Goal: Communication & Community: Answer question/provide support

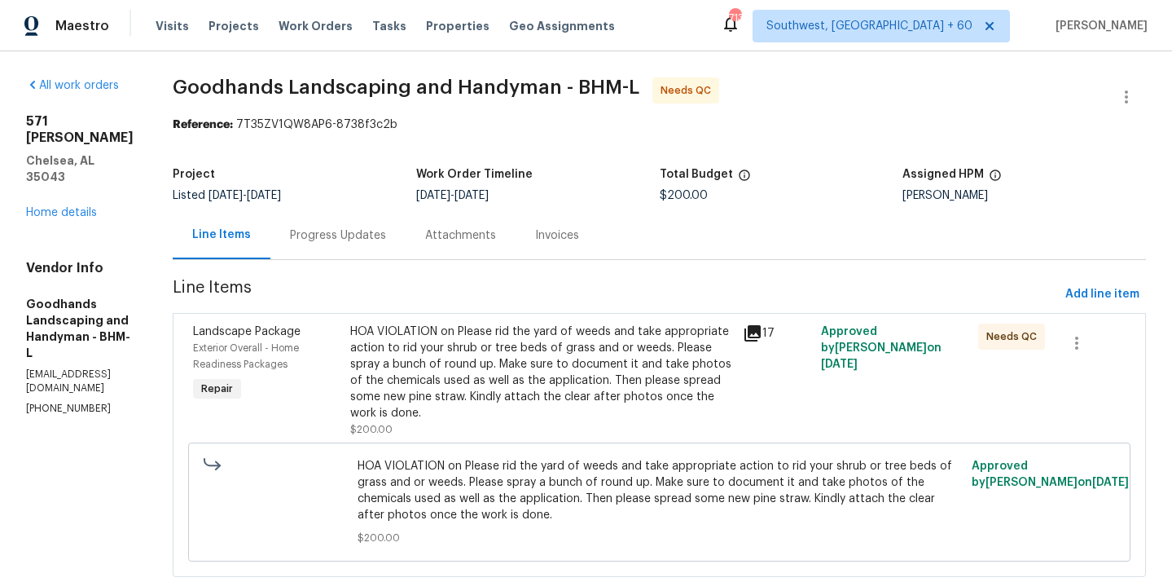
scroll to position [41, 0]
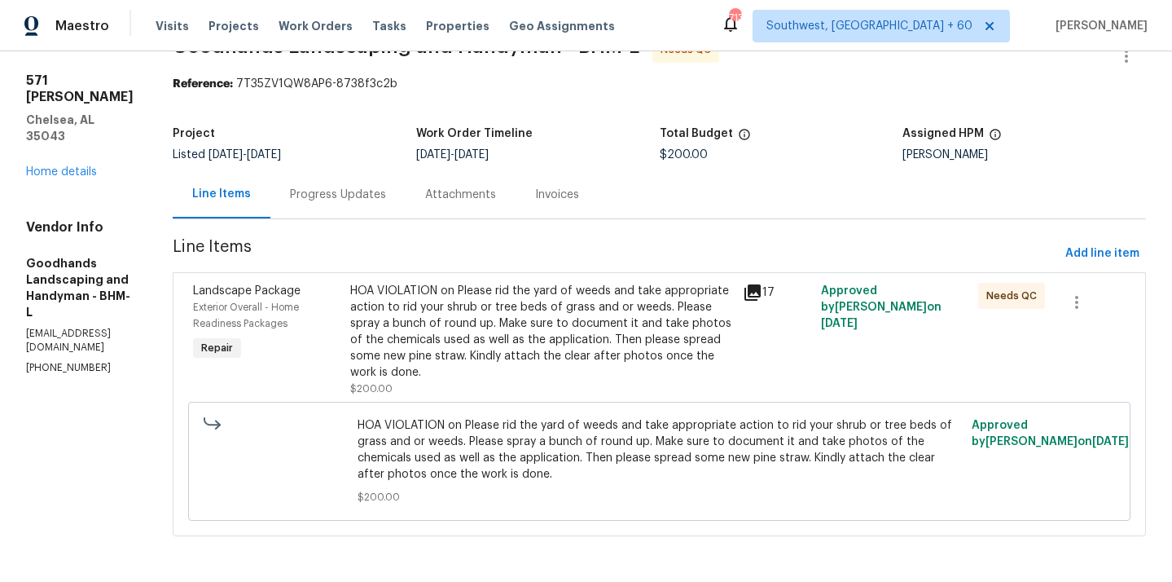
click at [393, 202] on div "Progress Updates" at bounding box center [337, 194] width 135 height 48
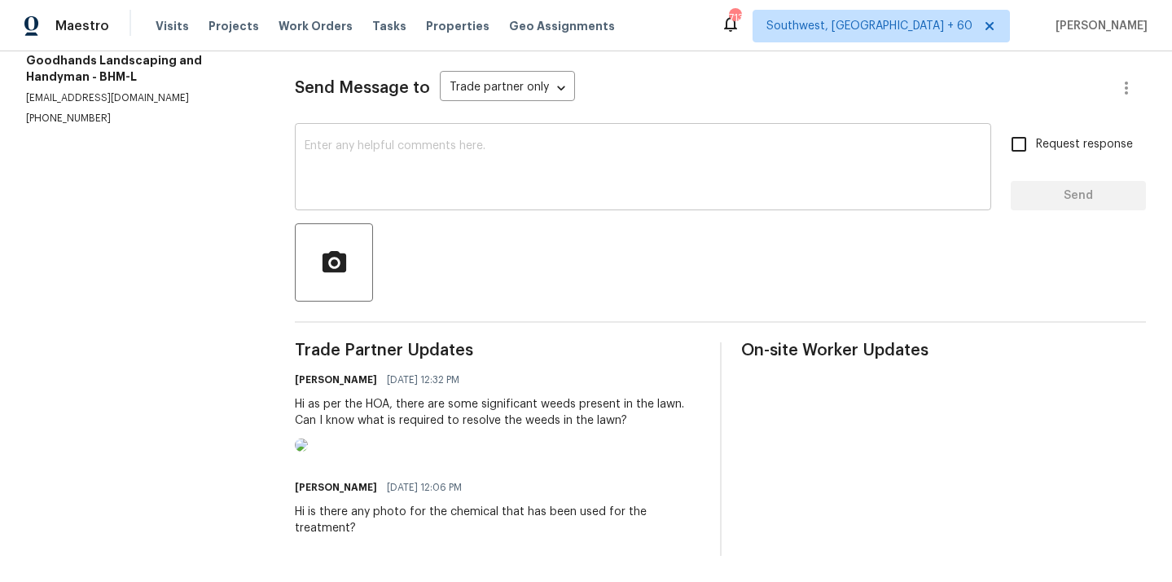
scroll to position [213, 0]
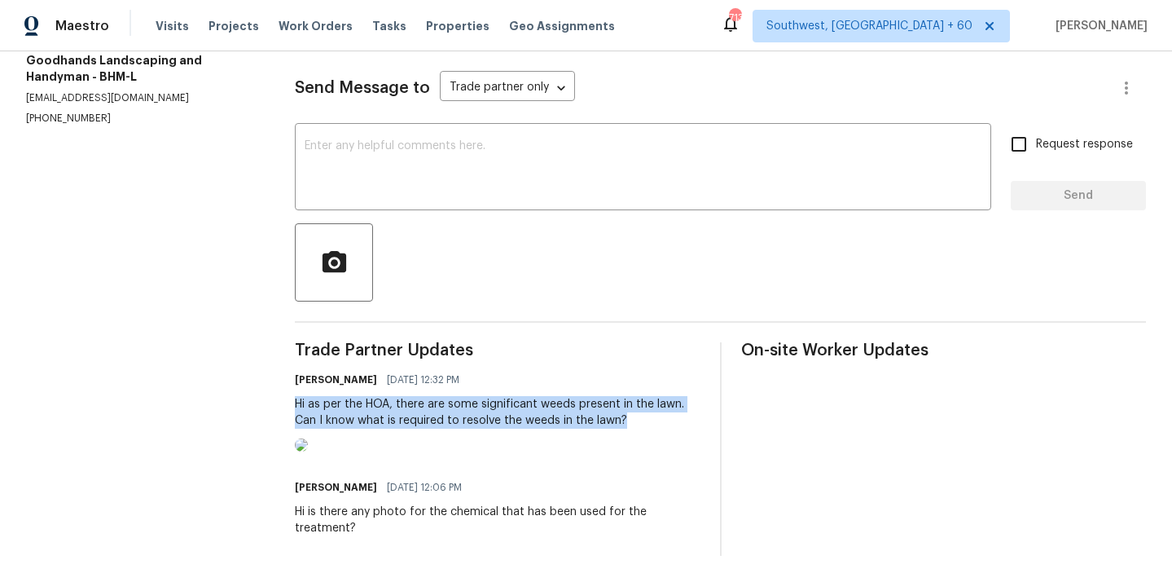
drag, startPoint x: 298, startPoint y: 403, endPoint x: 644, endPoint y: 434, distance: 347.5
click at [644, 435] on div "Sheeba Rani D [DATE] 12:32 PM Hi as per the HOA, there are some significant wee…" at bounding box center [497, 412] width 405 height 88
copy div "Hi as per the HOA, there are some significant weeds present in the lawn. Can I …"
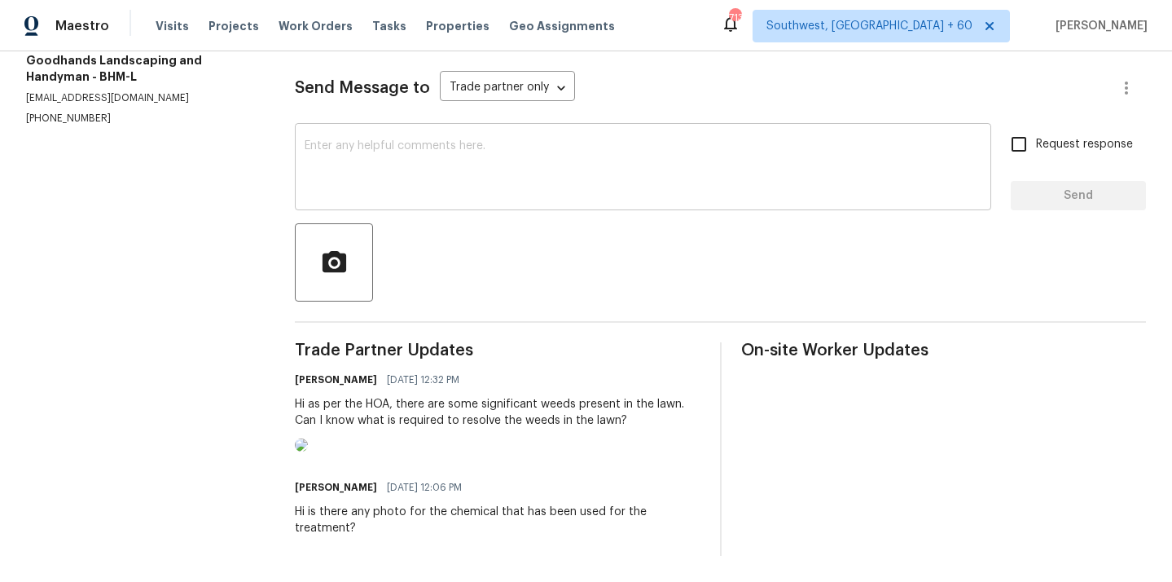
click at [501, 166] on textarea at bounding box center [643, 168] width 677 height 57
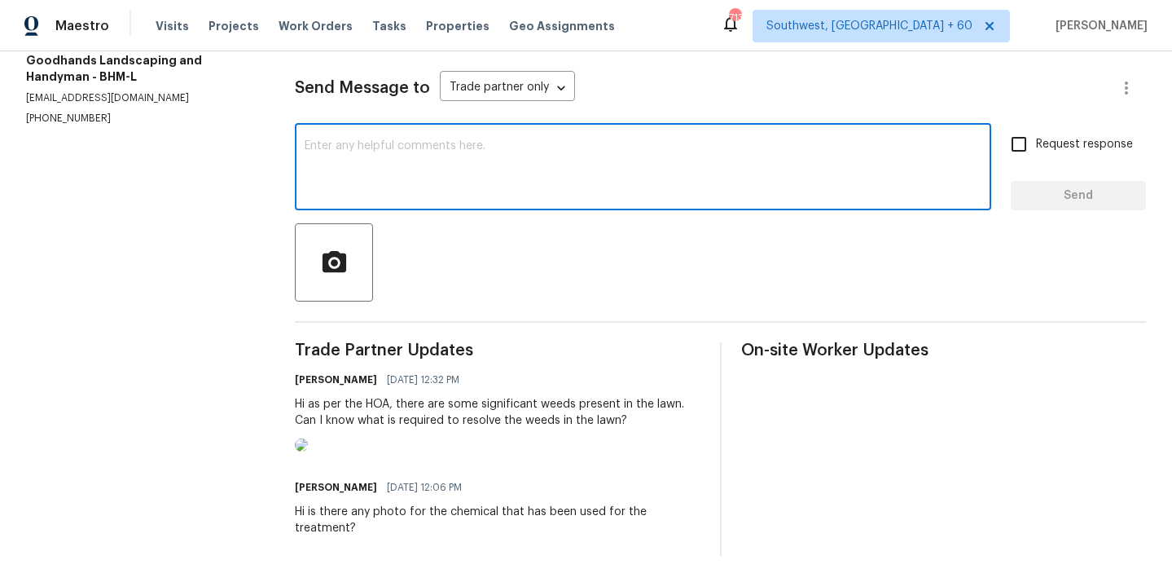
paste textarea "Hi as per the HOA, there are some significant weeds present in the lawn. Can I …"
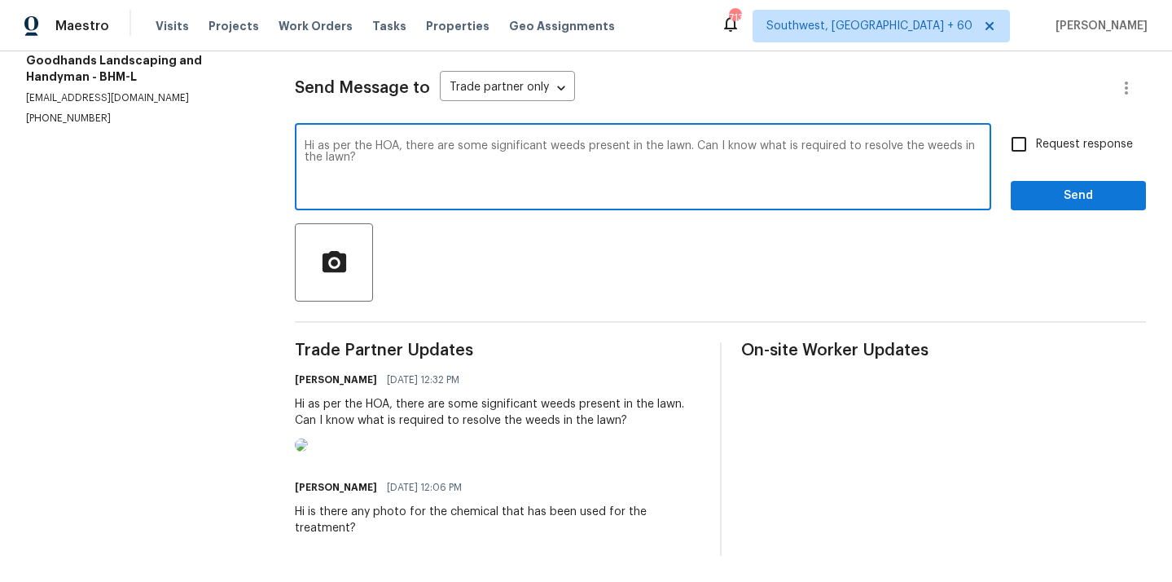
click at [787, 147] on textarea "Hi as per the HOA, there are some significant weeds present in the lawn. Can I …" at bounding box center [643, 168] width 677 height 57
drag, startPoint x: 844, startPoint y: 143, endPoint x: 797, endPoint y: 148, distance: 47.5
click at [797, 148] on textarea "Hi as per the HOA, there are some significant weeds present in the lawn. Can I …" at bounding box center [643, 168] width 677 height 57
type textarea "Hi as per the HOA, there are some significant weeds present in the lawn. Can I …"
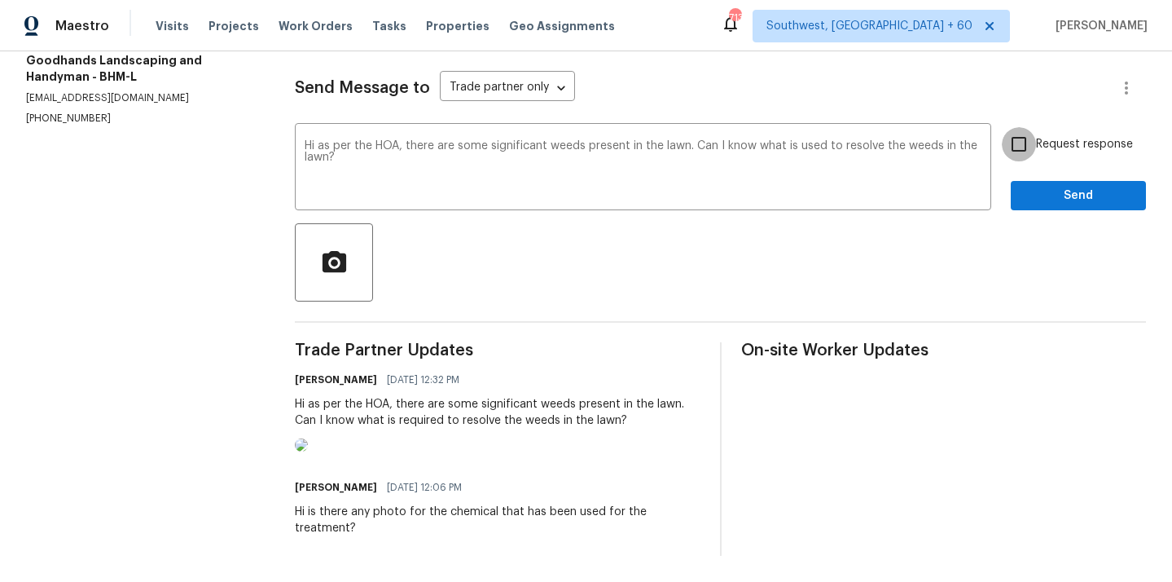
click at [1014, 141] on input "Request response" at bounding box center [1019, 144] width 34 height 34
checkbox input "true"
click at [1049, 196] on span "Send" at bounding box center [1078, 196] width 109 height 20
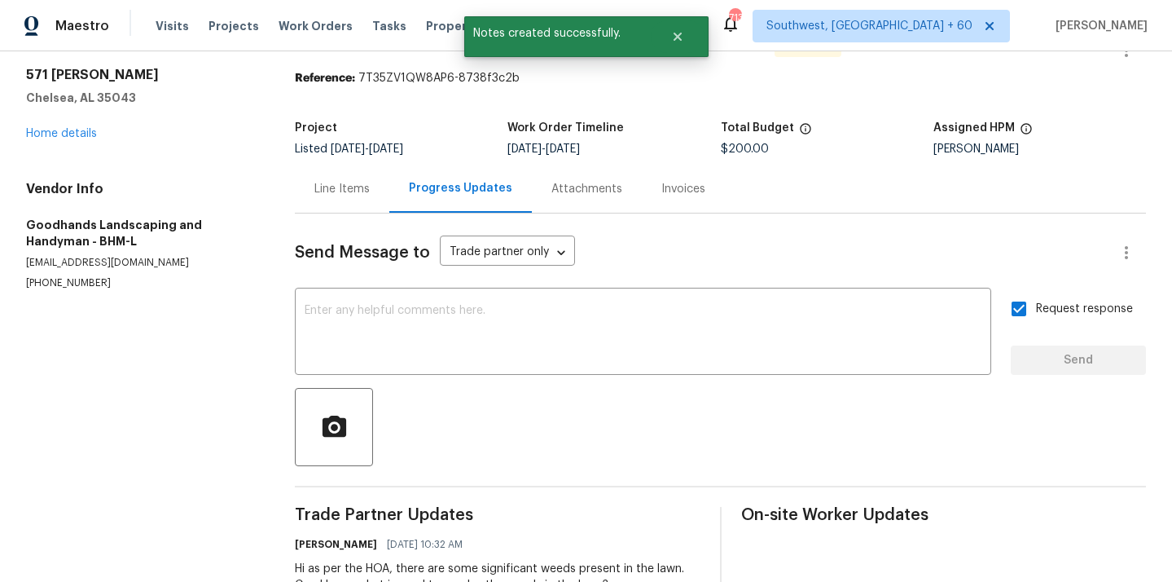
scroll to position [0, 0]
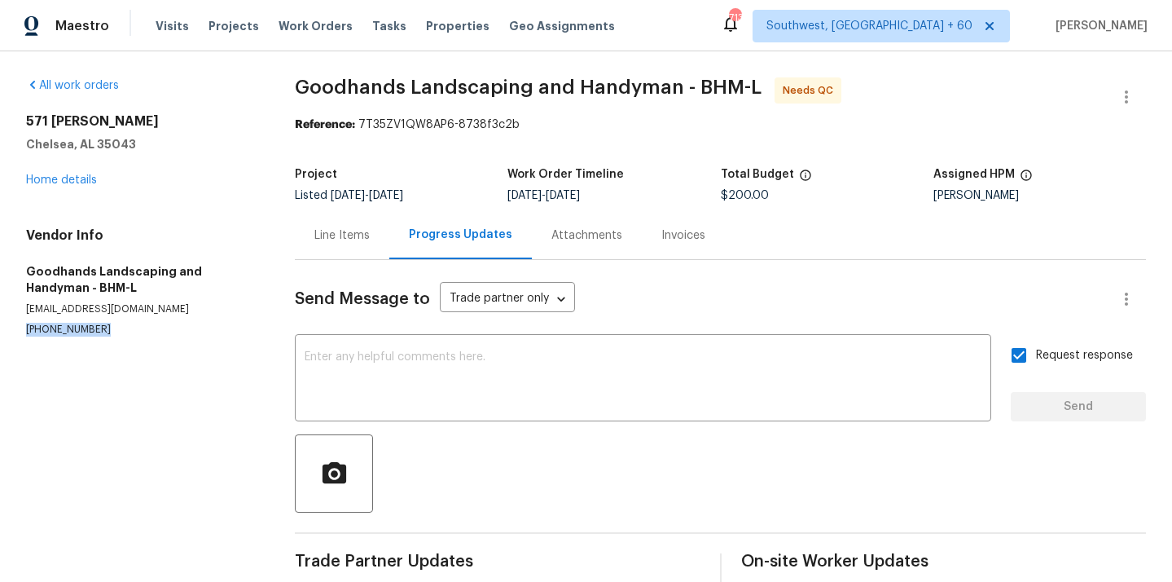
drag, startPoint x: 24, startPoint y: 331, endPoint x: 139, endPoint y: 330, distance: 114.8
click at [139, 331] on div "All work orders [STREET_ADDRESS][PERSON_NAME] Home details Vendor Info Goodhand…" at bounding box center [586, 461] width 1172 height 821
copy p "[PHONE_NUMBER]"
click at [132, 336] on section "All work orders [STREET_ADDRESS][PERSON_NAME] Home details Vendor Info Goodhand…" at bounding box center [141, 461] width 230 height 769
click at [354, 239] on div "Line Items" at bounding box center [341, 235] width 55 height 16
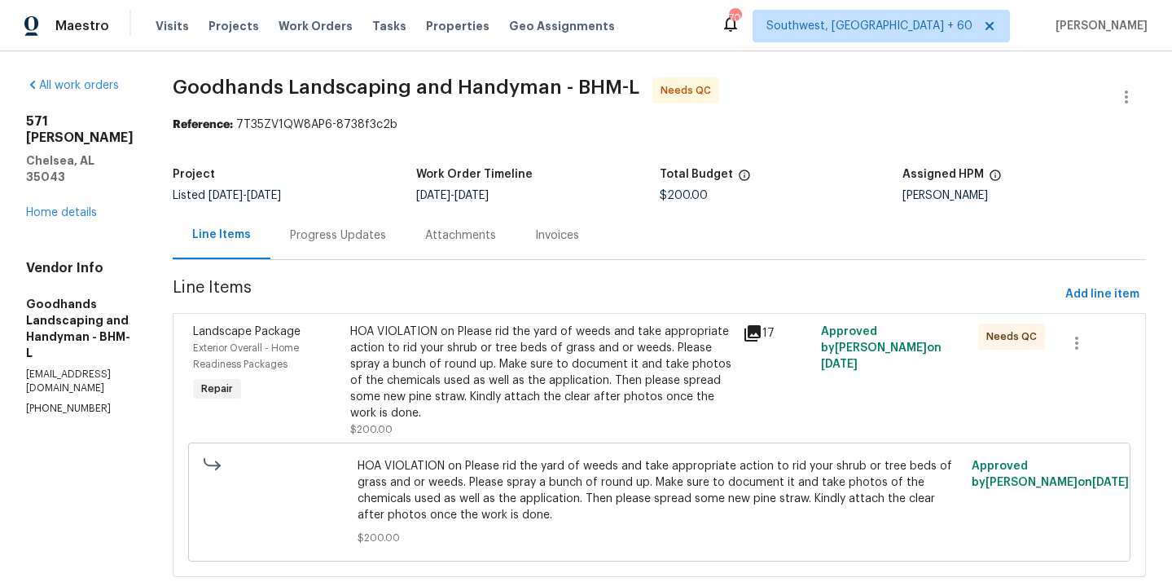
click at [383, 237] on div "Progress Updates" at bounding box center [338, 235] width 96 height 16
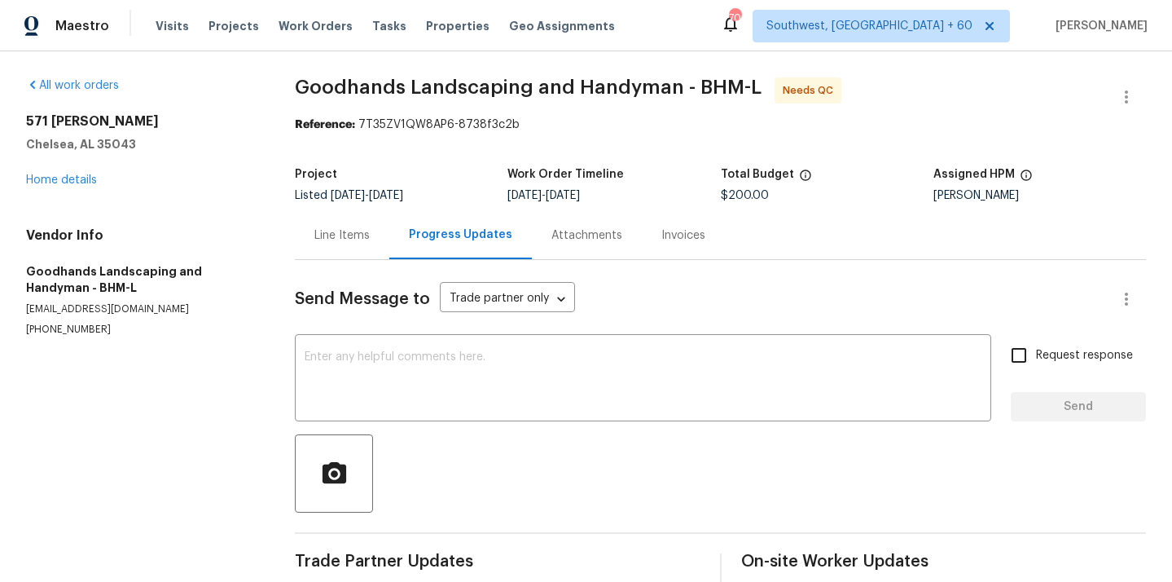
click at [357, 228] on div "Line Items" at bounding box center [341, 235] width 55 height 16
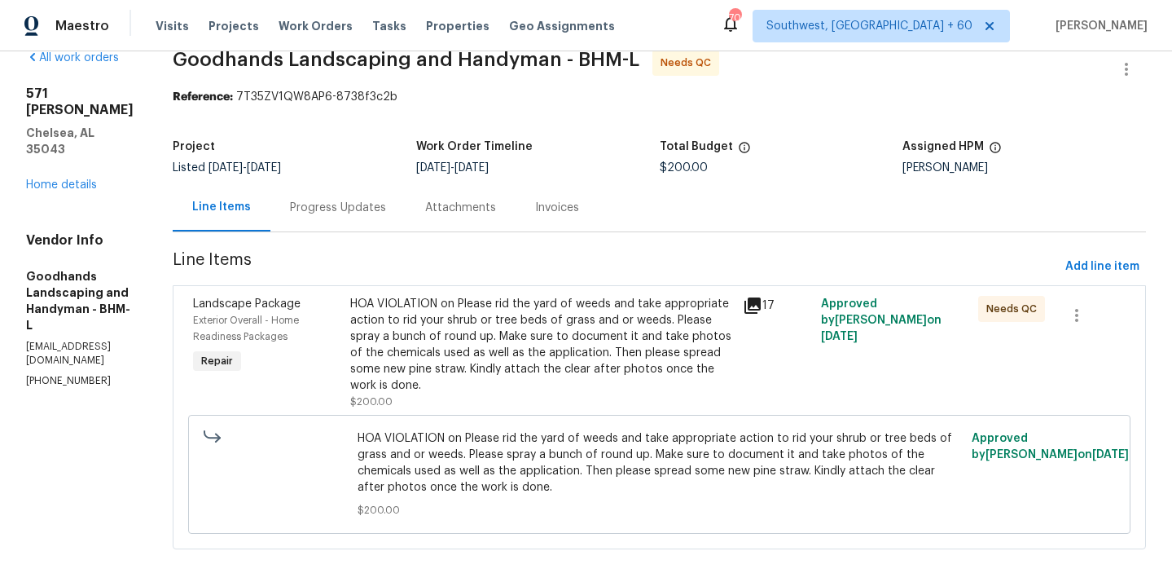
scroll to position [29, 0]
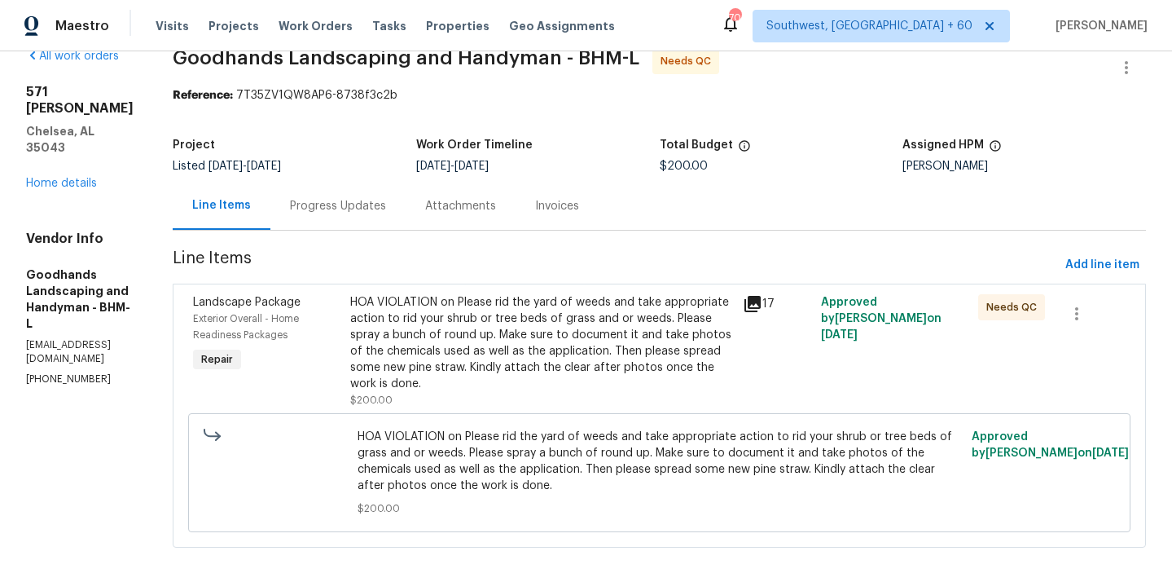
click at [359, 210] on div "Progress Updates" at bounding box center [338, 206] width 96 height 16
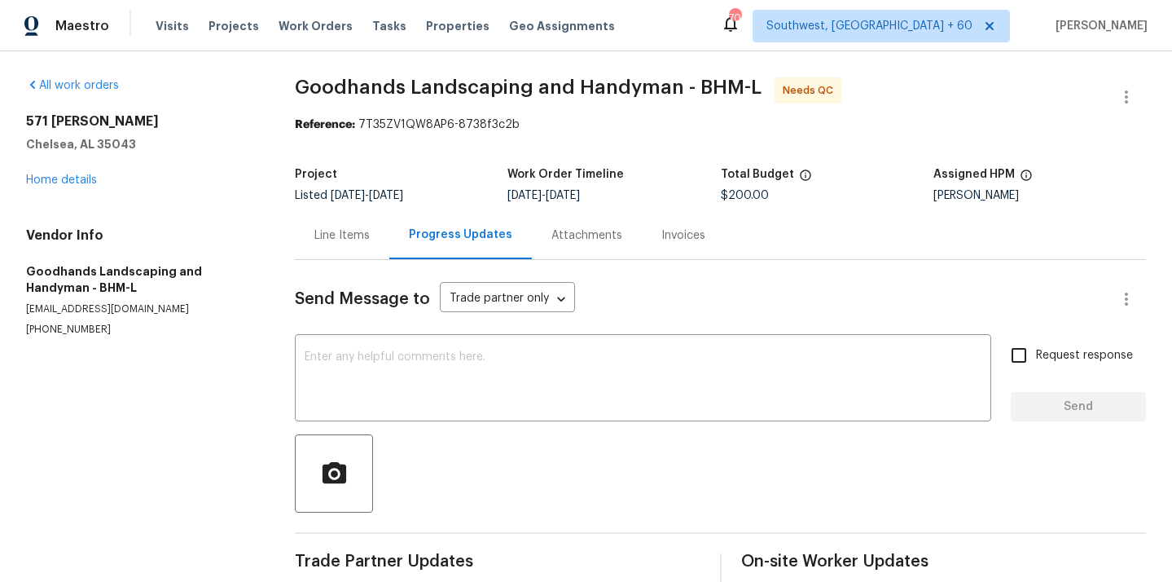
click at [351, 239] on div "Line Items" at bounding box center [341, 235] width 55 height 16
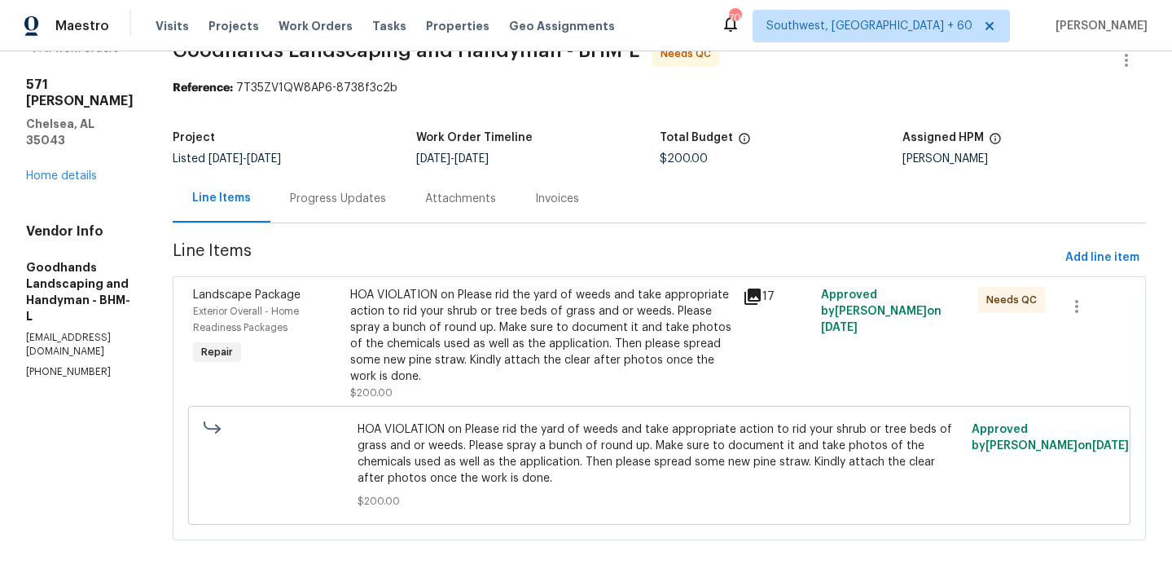
scroll to position [41, 0]
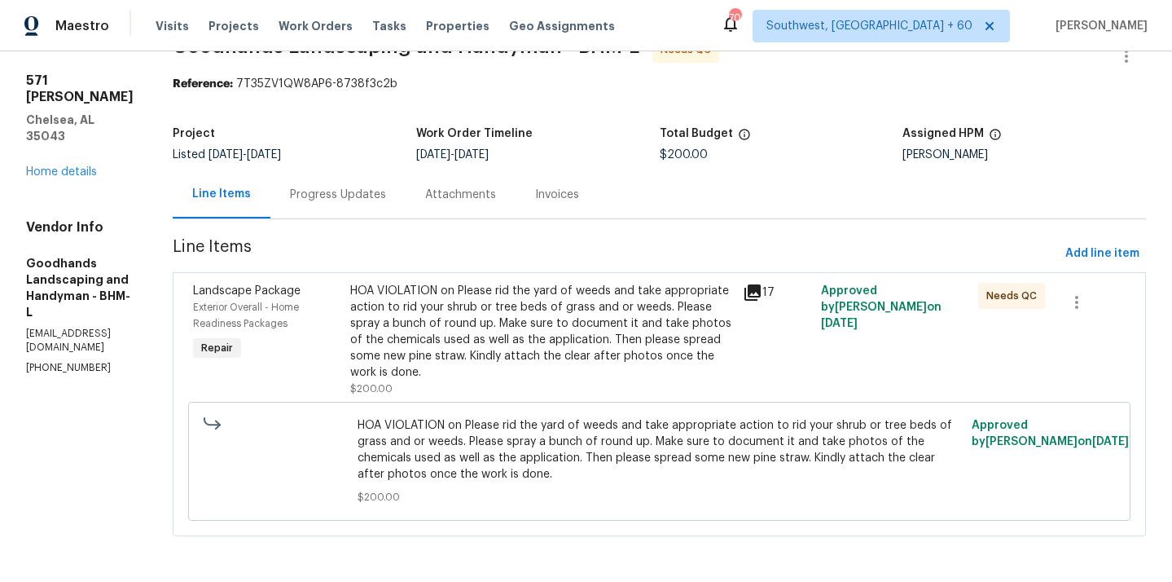
click at [383, 198] on div "Progress Updates" at bounding box center [338, 195] width 96 height 16
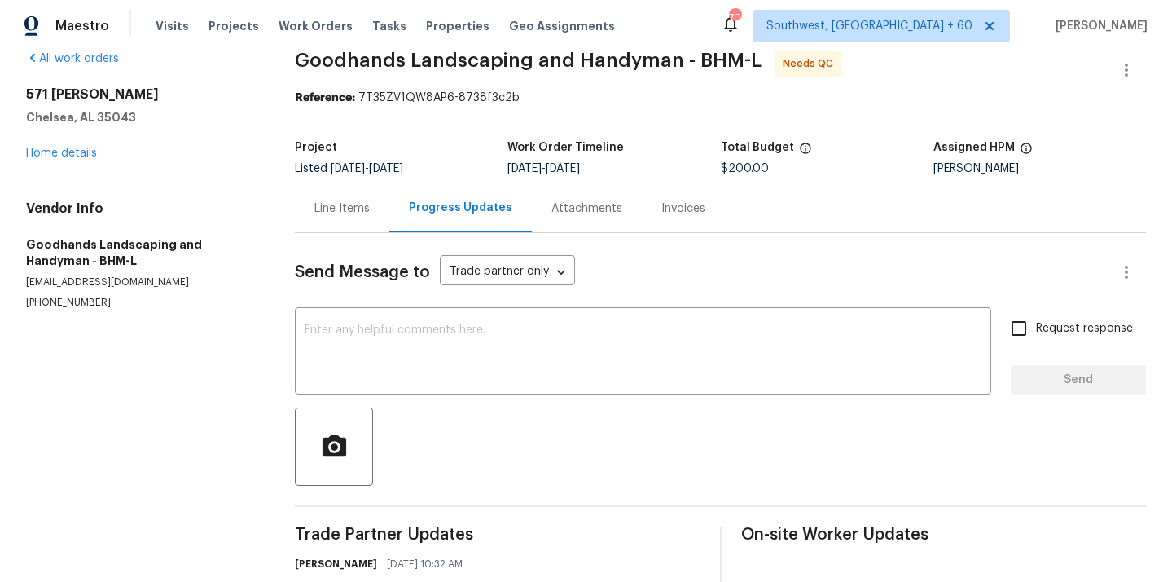
scroll to position [41, 0]
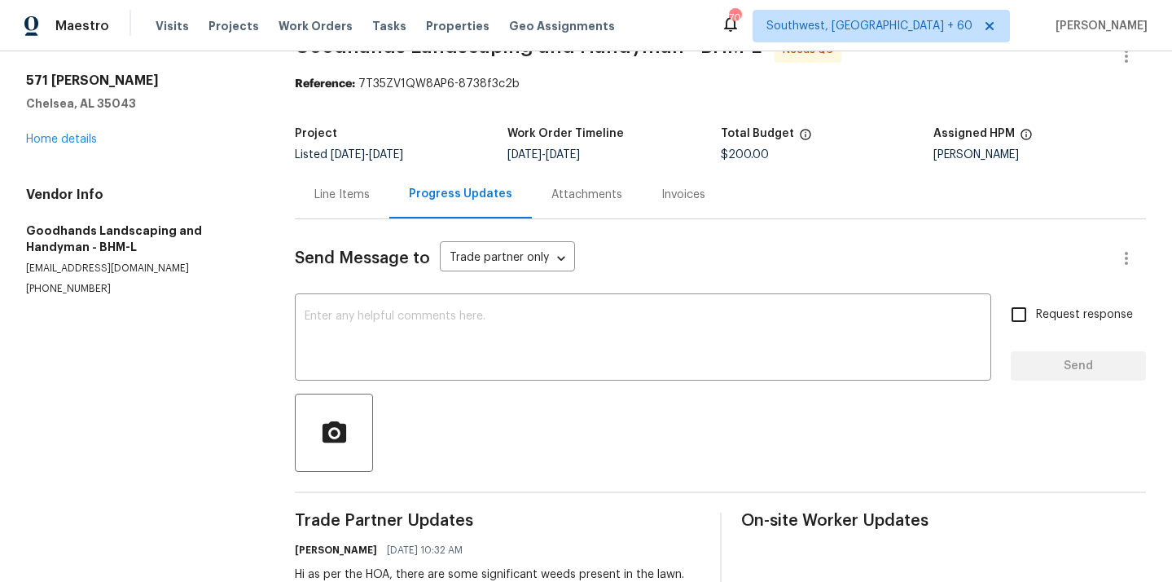
click at [346, 198] on div "Line Items" at bounding box center [341, 195] width 55 height 16
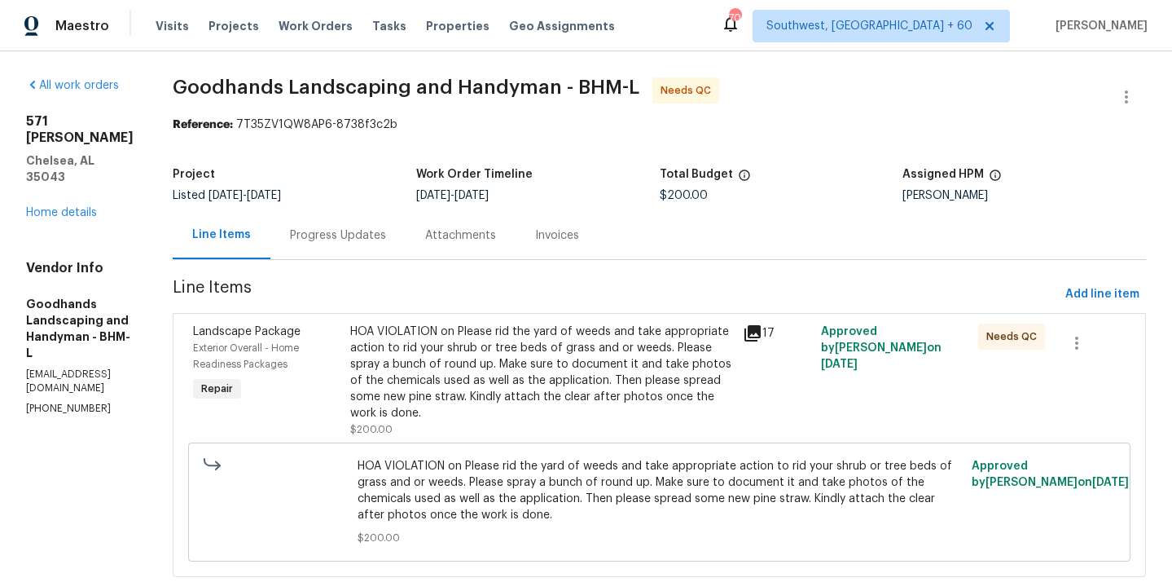
click at [349, 239] on div "Progress Updates" at bounding box center [338, 235] width 96 height 16
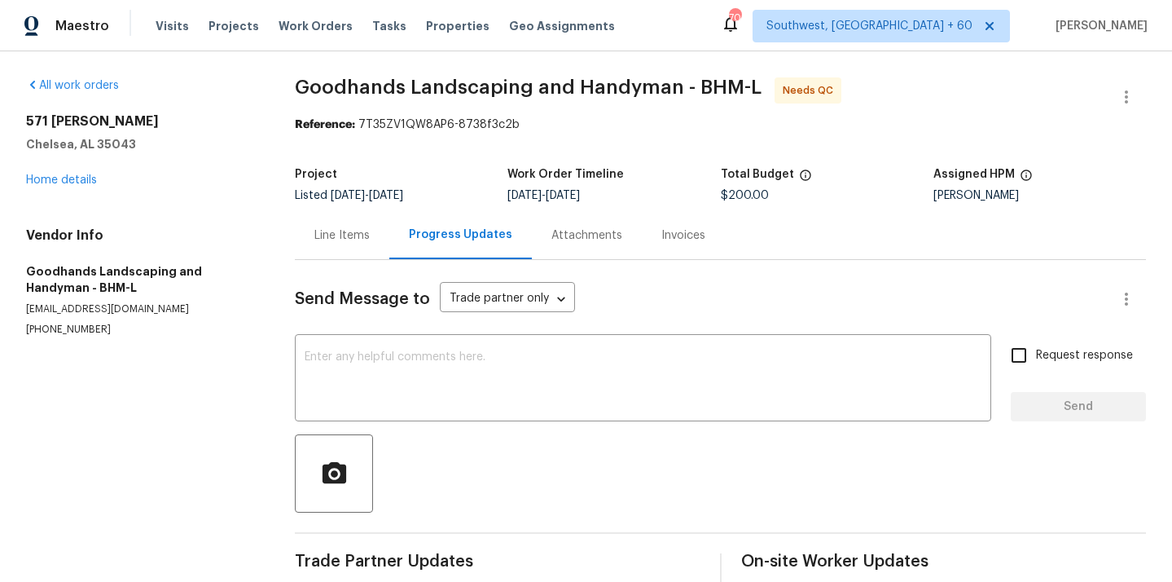
click at [352, 237] on div "Line Items" at bounding box center [341, 235] width 55 height 16
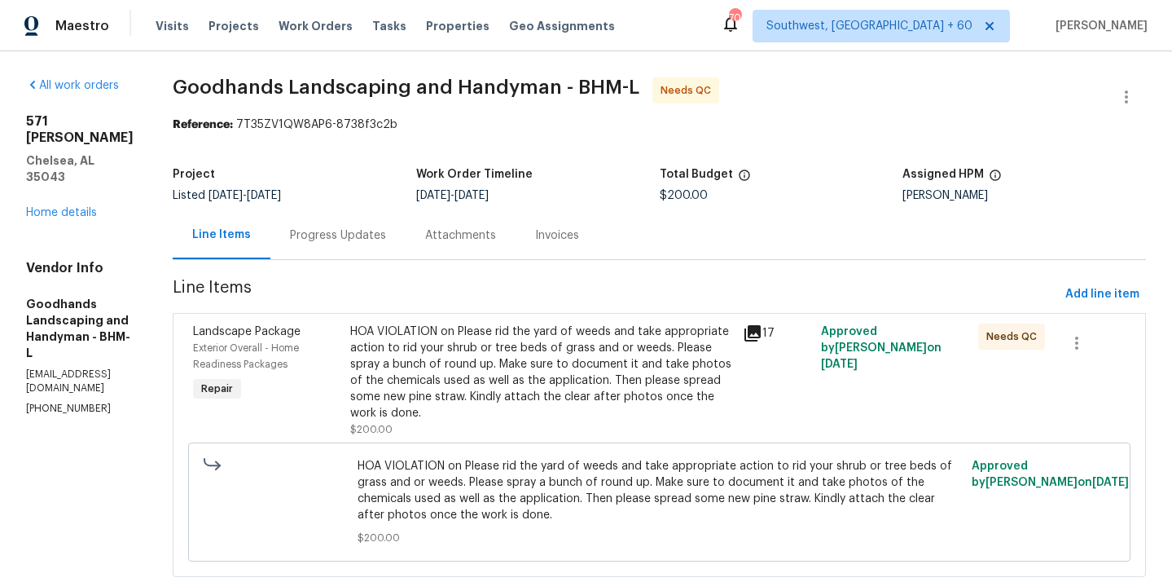
click at [500, 387] on div "HOA VIOLATION on Please rid the yard of weeds and take appropriate action to ri…" at bounding box center [541, 372] width 383 height 98
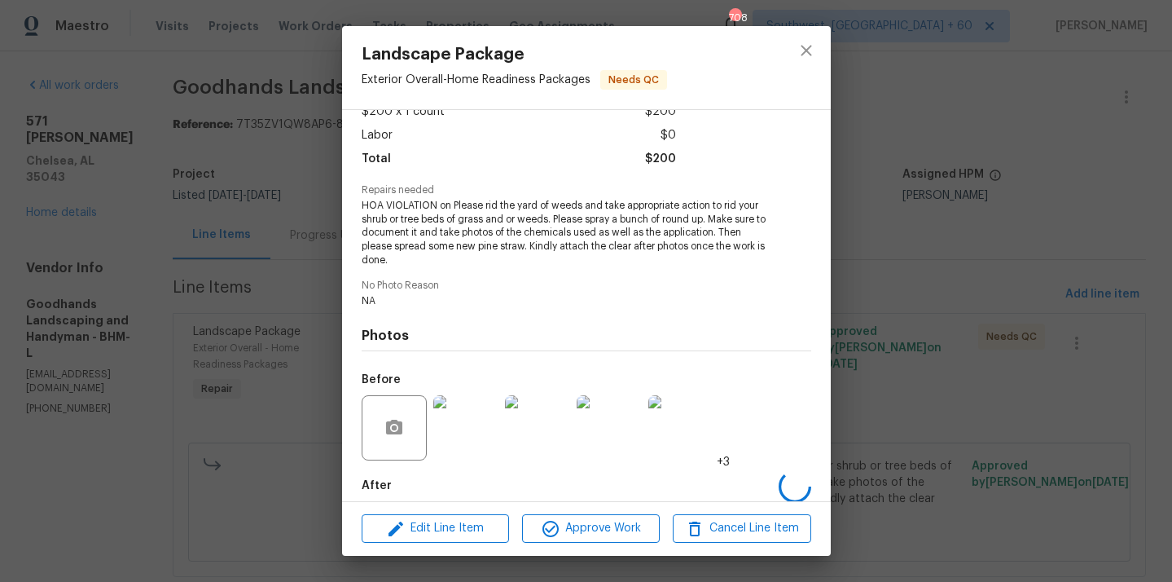
scroll to position [182, 0]
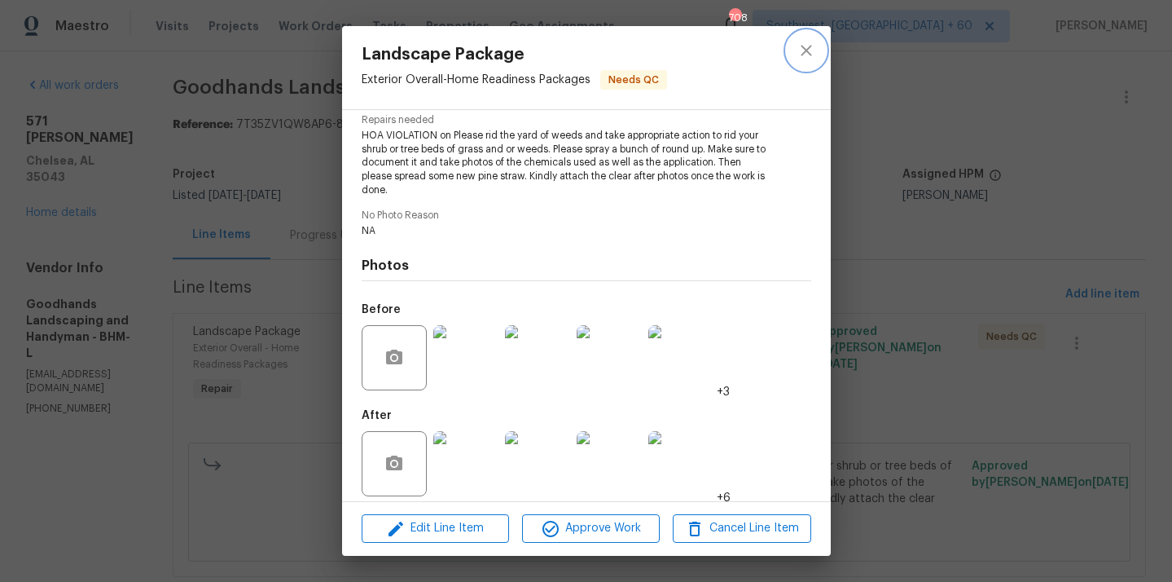
click at [814, 58] on icon "close" at bounding box center [807, 51] width 20 height 20
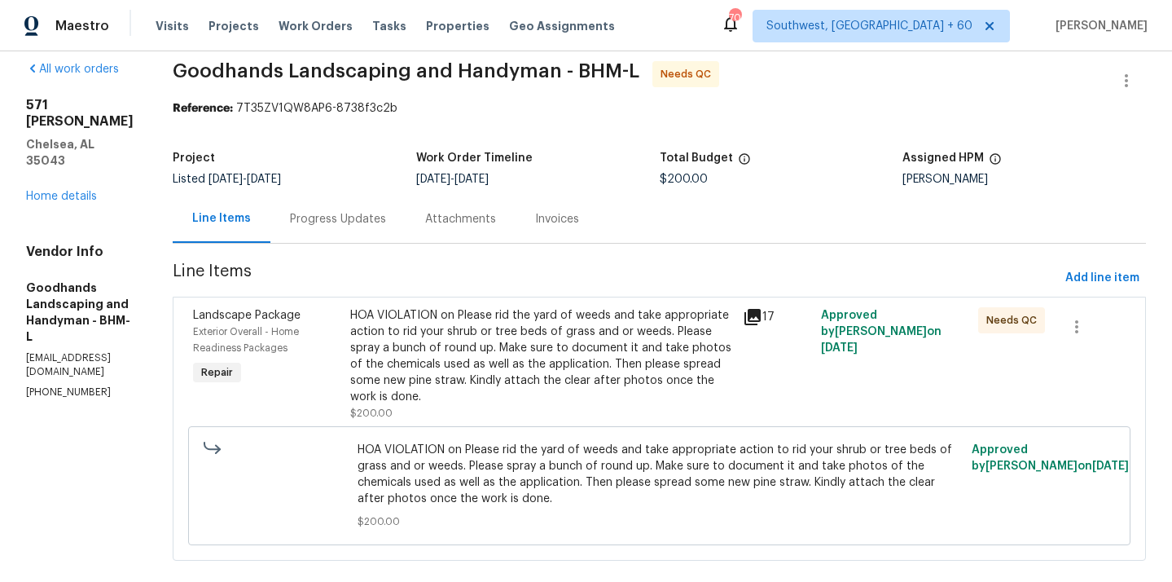
scroll to position [17, 0]
click at [492, 349] on div "HOA VIOLATION on Please rid the yard of weeds and take appropriate action to ri…" at bounding box center [541, 355] width 383 height 98
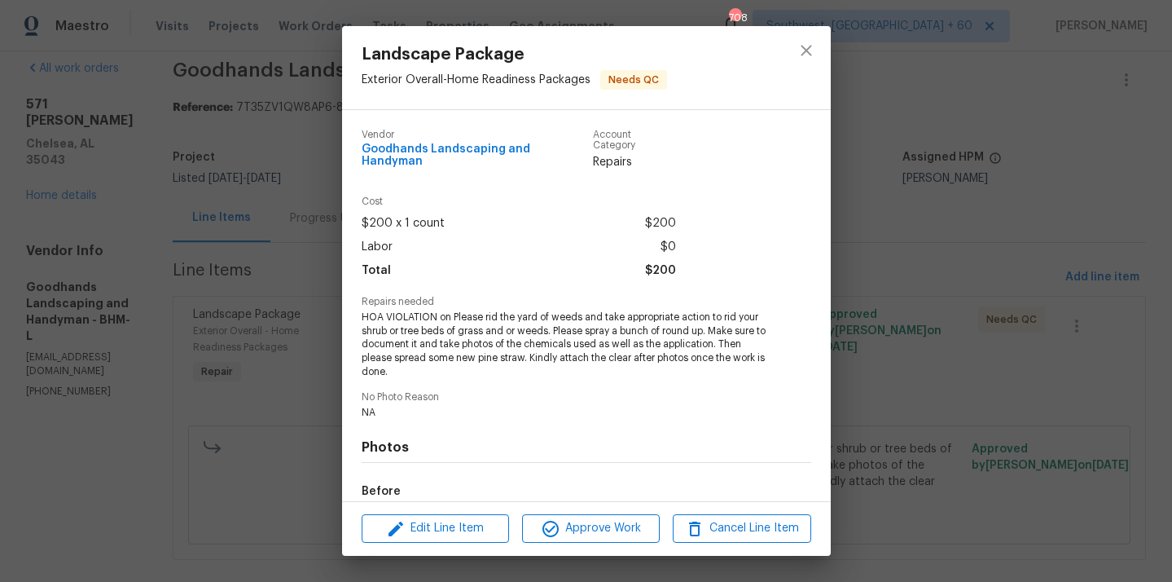
scroll to position [182, 0]
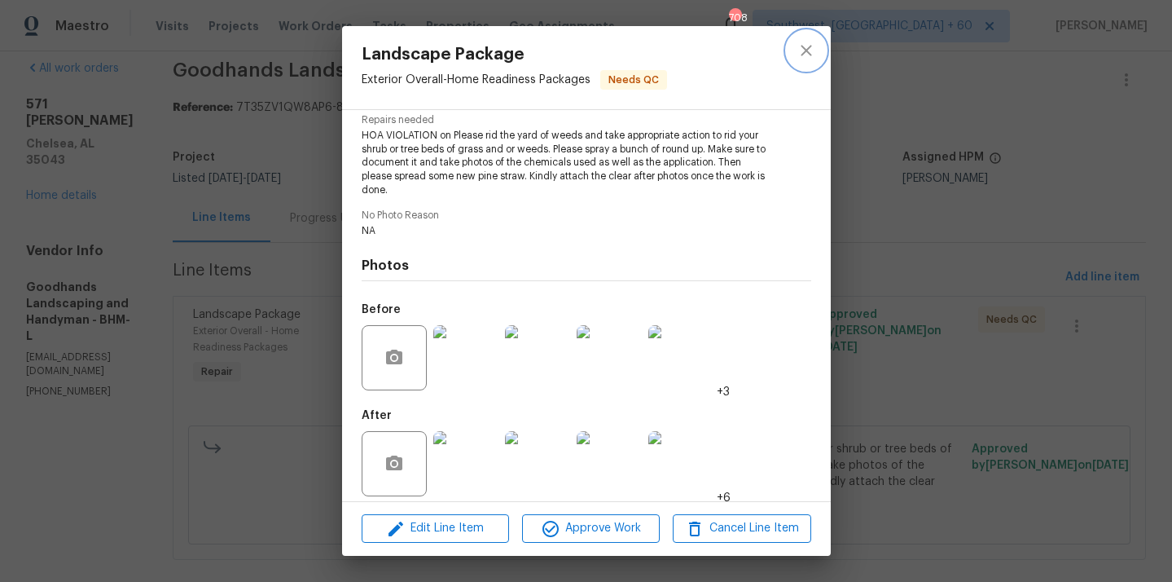
click at [810, 56] on icon "close" at bounding box center [807, 51] width 20 height 20
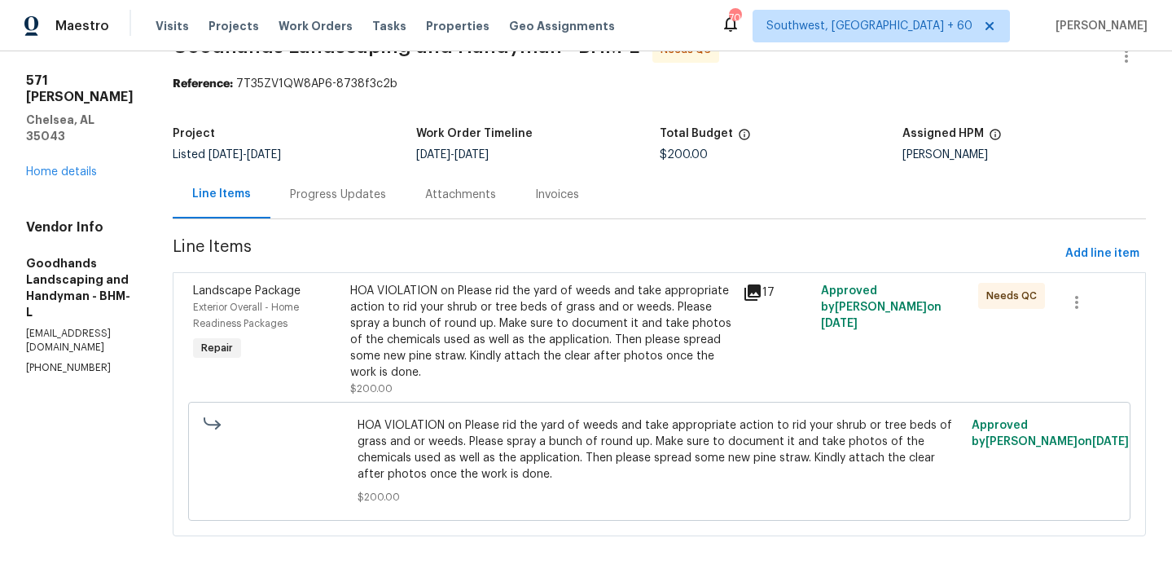
scroll to position [0, 0]
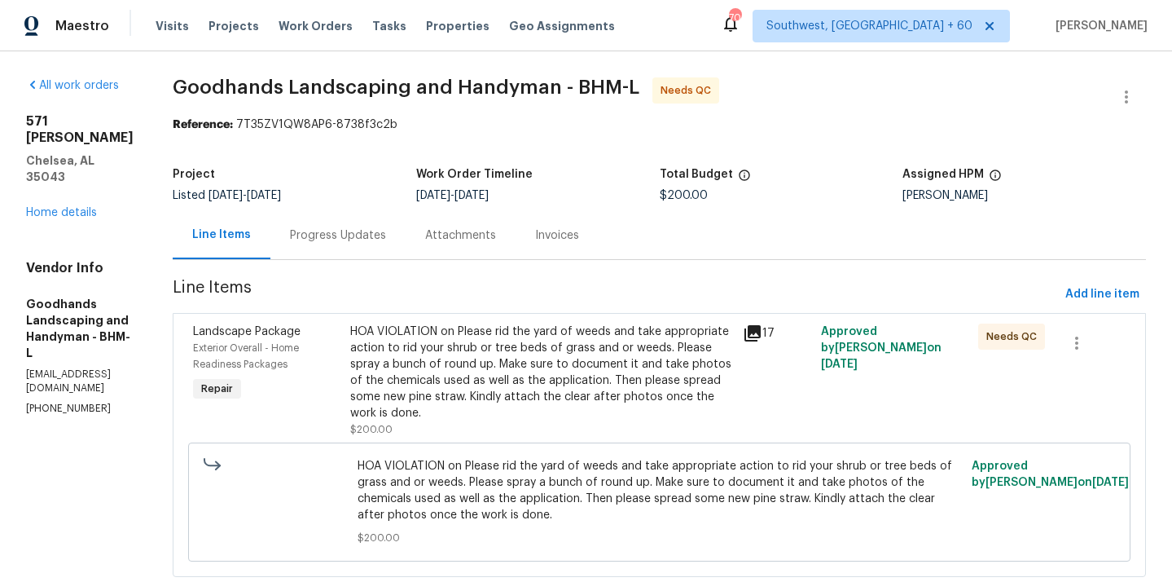
click at [353, 244] on div "Progress Updates" at bounding box center [337, 235] width 135 height 48
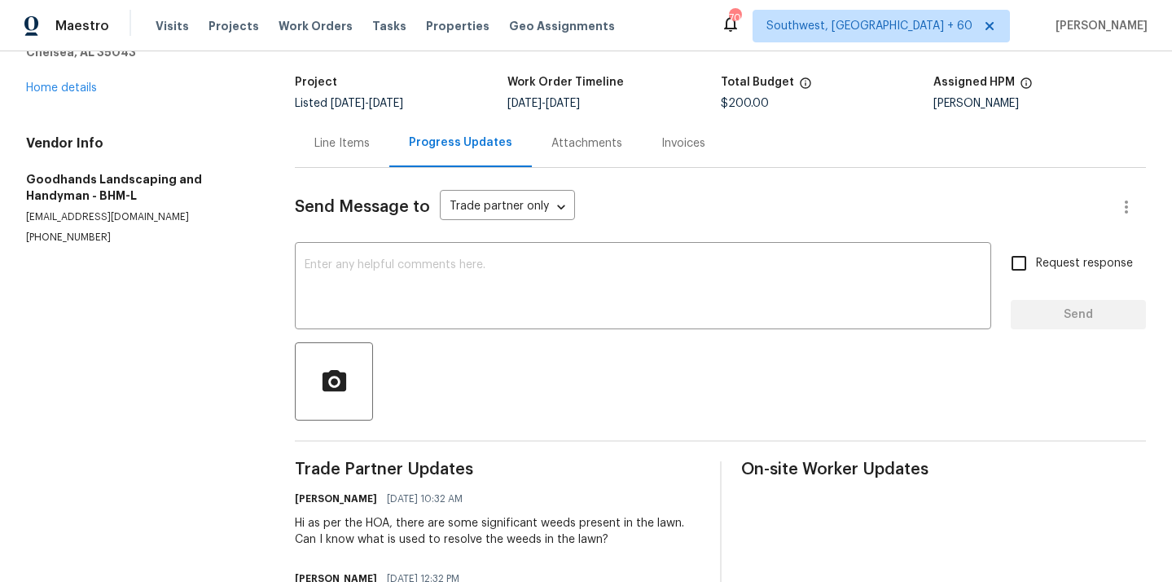
click at [339, 148] on div "Line Items" at bounding box center [341, 143] width 55 height 16
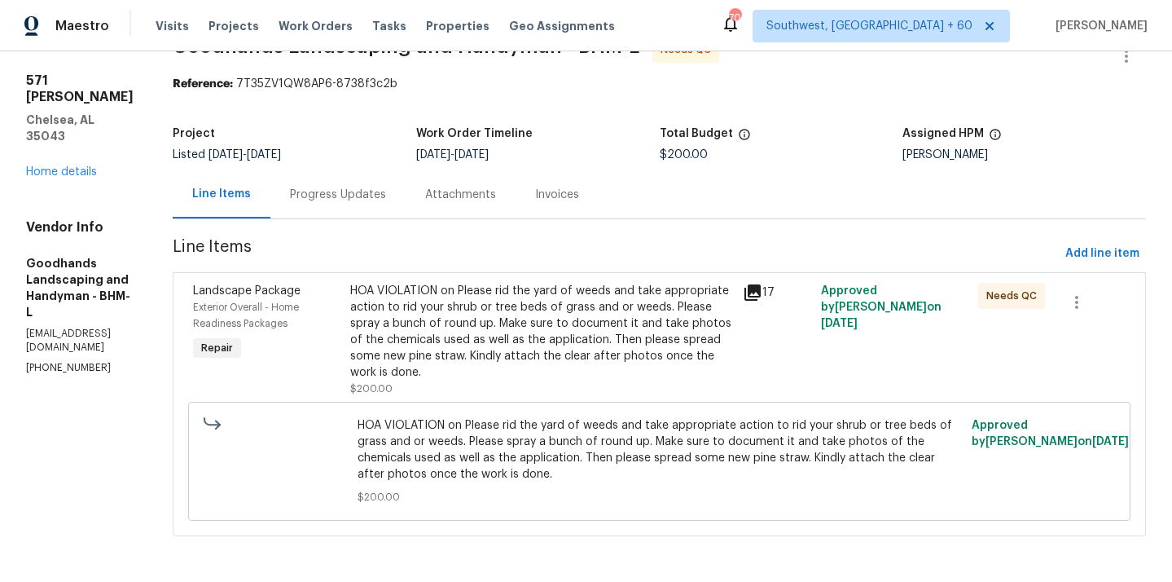
scroll to position [41, 0]
click at [491, 332] on div "HOA VIOLATION on Please rid the yard of weeds and take appropriate action to ri…" at bounding box center [541, 332] width 383 height 98
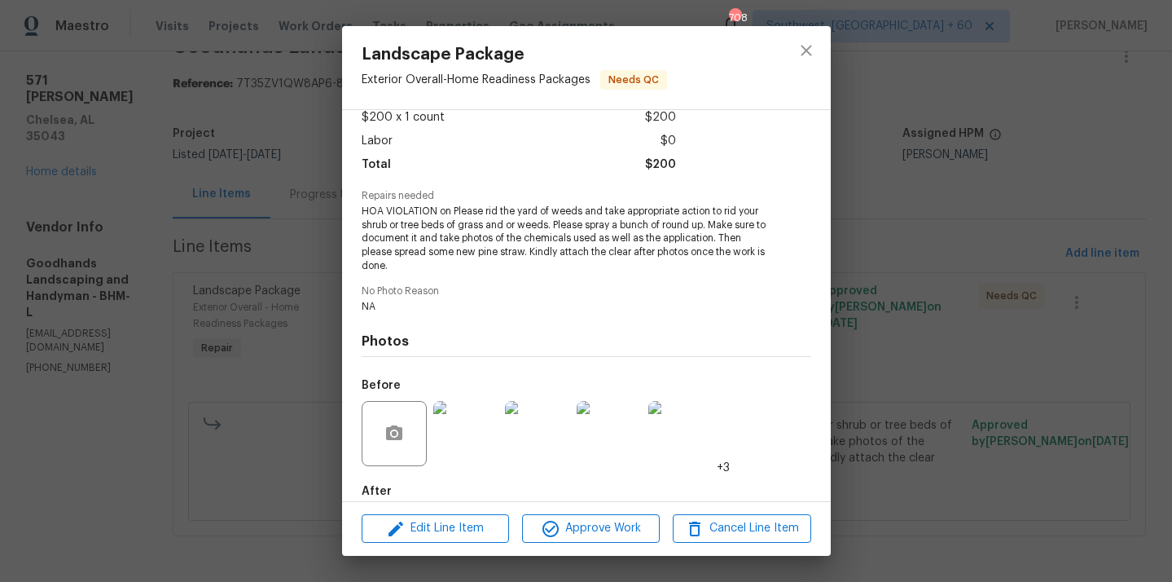
scroll to position [182, 0]
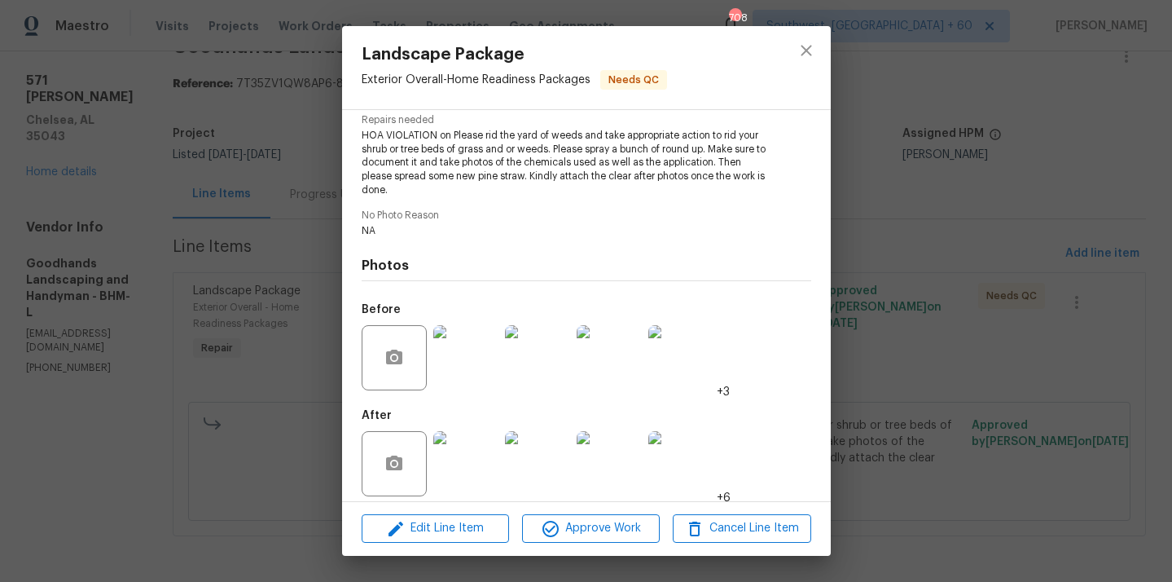
click at [458, 454] on img at bounding box center [465, 463] width 65 height 65
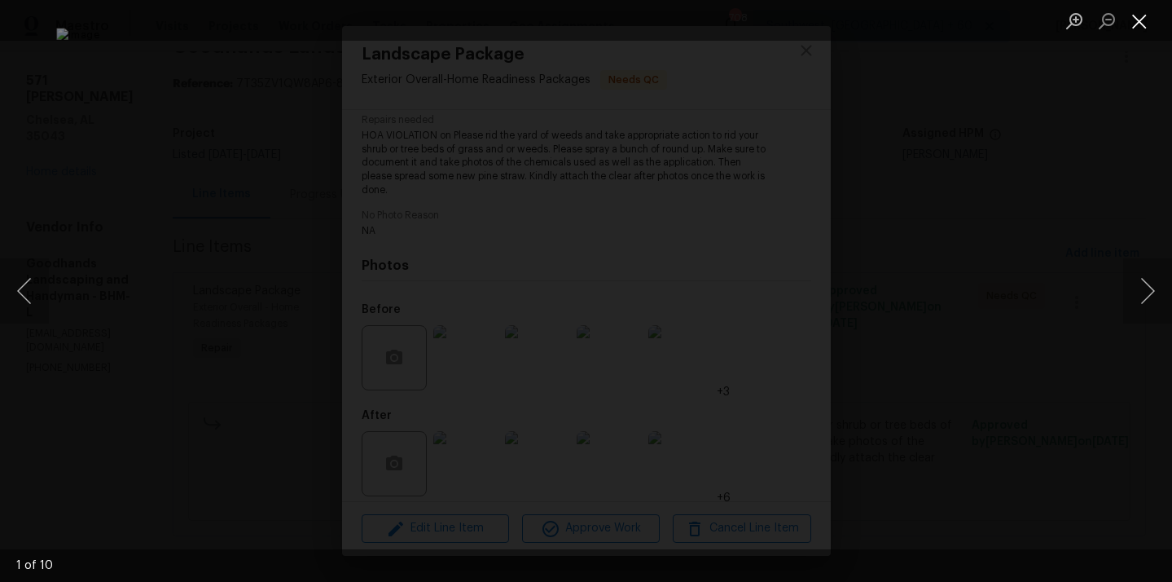
click at [1143, 26] on button "Close lightbox" at bounding box center [1139, 21] width 33 height 29
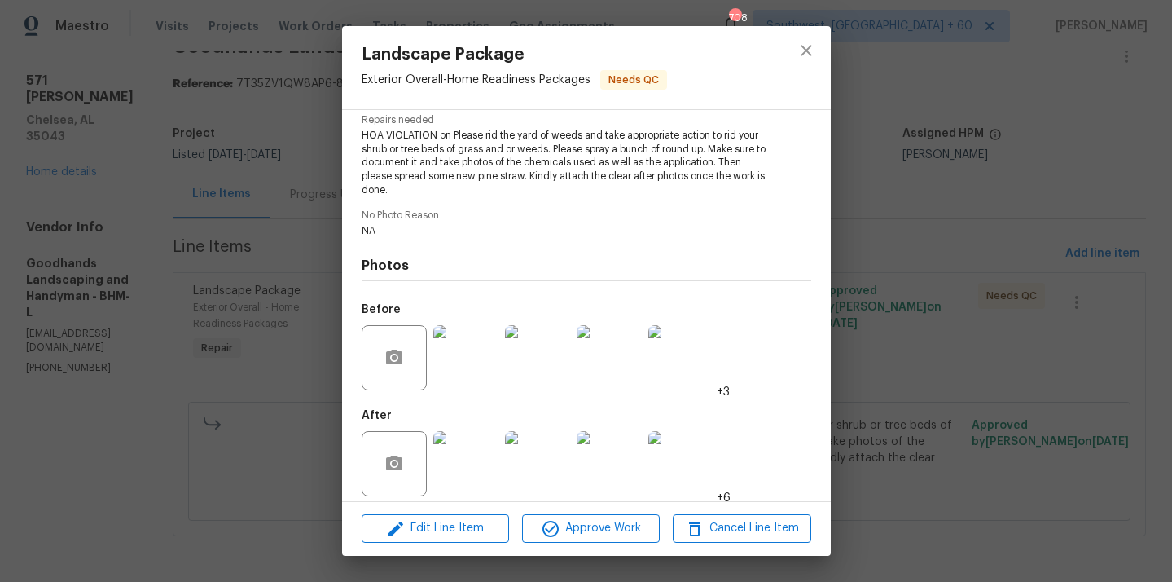
click at [480, 473] on img at bounding box center [465, 463] width 65 height 65
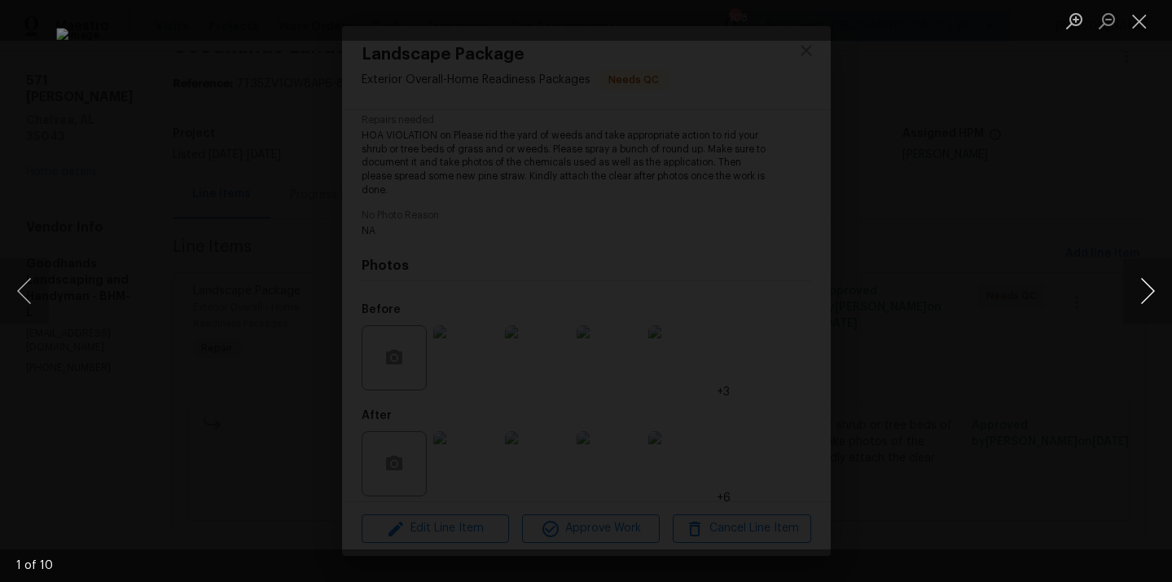
click at [1135, 291] on button "Next image" at bounding box center [1147, 290] width 49 height 65
click at [1143, 299] on button "Next image" at bounding box center [1147, 290] width 49 height 65
click at [1148, 290] on button "Next image" at bounding box center [1147, 290] width 49 height 65
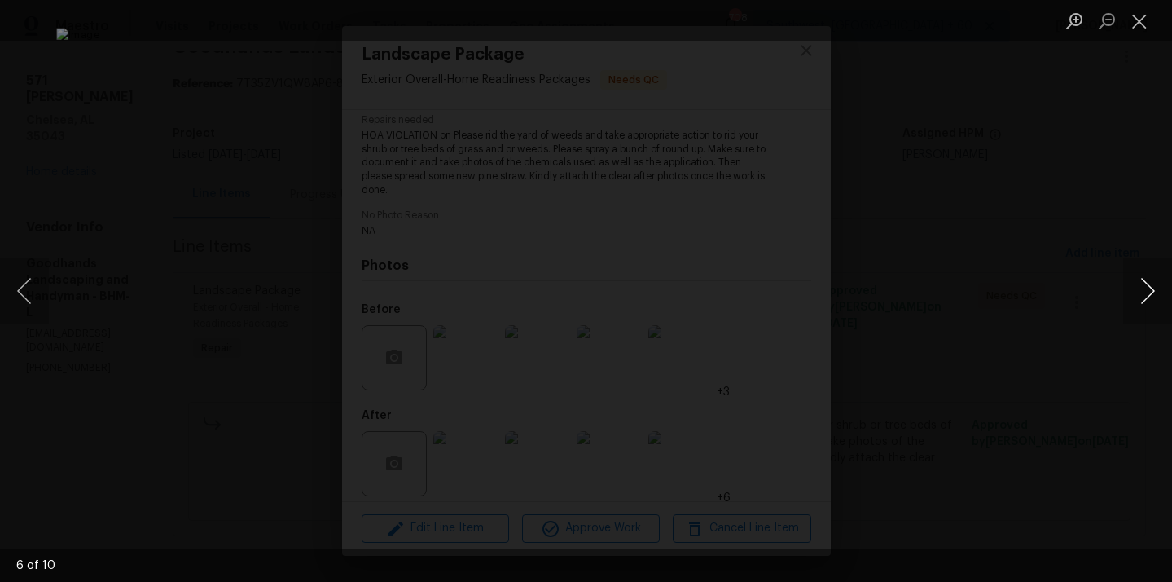
click at [1152, 291] on button "Next image" at bounding box center [1147, 290] width 49 height 65
click at [1152, 290] on button "Next image" at bounding box center [1147, 290] width 49 height 65
click at [1152, 289] on button "Next image" at bounding box center [1147, 290] width 49 height 65
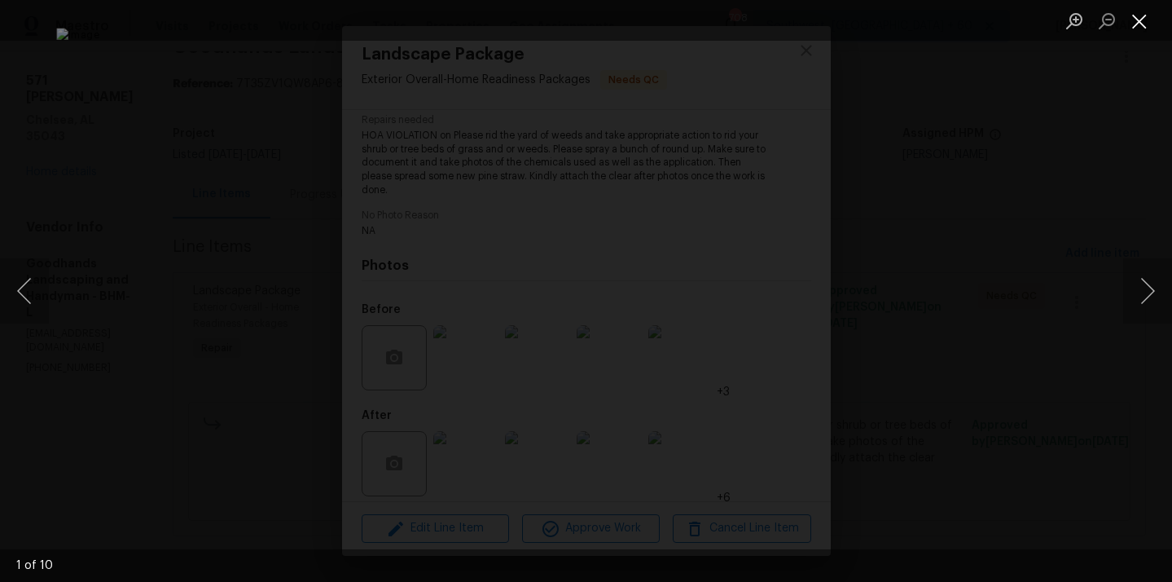
click at [1140, 24] on button "Close lightbox" at bounding box center [1139, 21] width 33 height 29
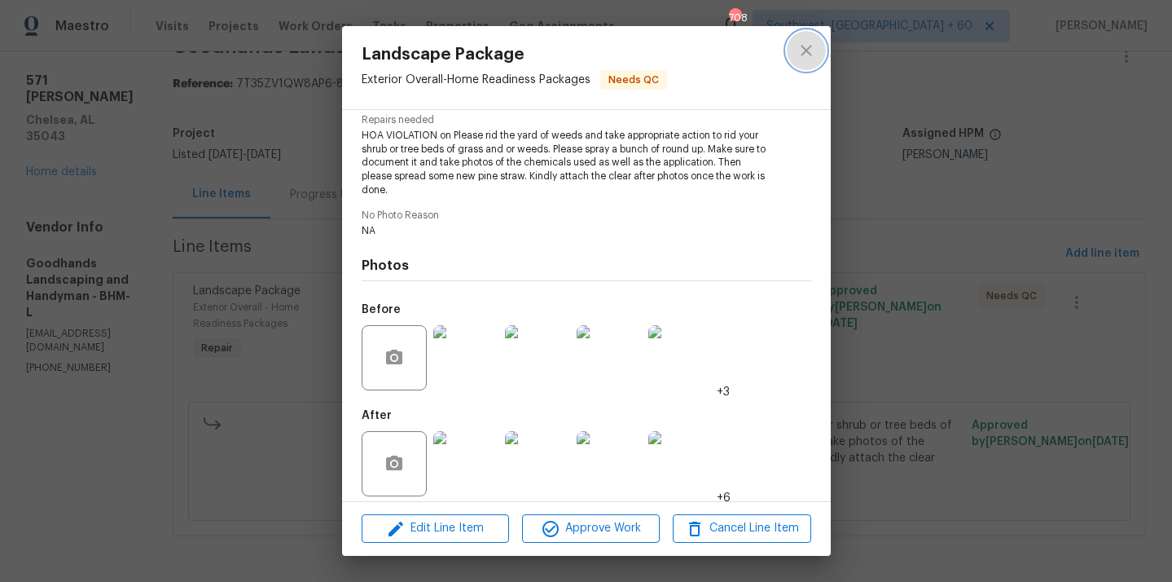
click at [804, 50] on icon "close" at bounding box center [807, 51] width 20 height 20
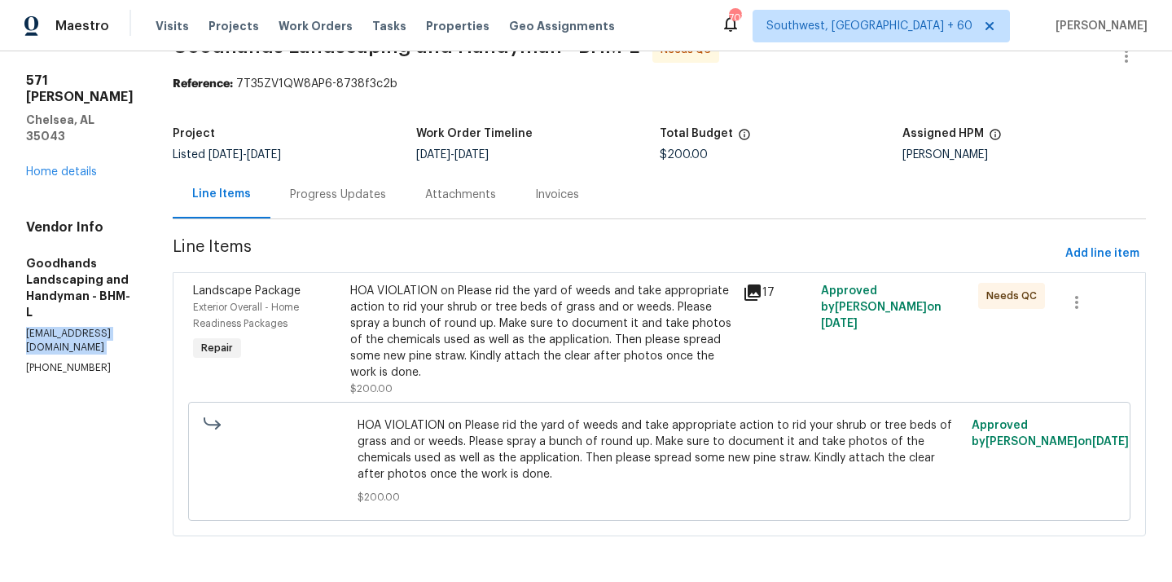
drag, startPoint x: 24, startPoint y: 287, endPoint x: 160, endPoint y: 296, distance: 136.3
click at [160, 296] on div "All work orders [STREET_ADDRESS][PERSON_NAME] Home details Vendor Info Goodhand…" at bounding box center [586, 296] width 1172 height 571
copy p "[EMAIL_ADDRESS][DOMAIN_NAME]"
click at [68, 361] on p "[PHONE_NUMBER]" at bounding box center [80, 368] width 108 height 14
drag, startPoint x: 24, startPoint y: 282, endPoint x: 170, endPoint y: 288, distance: 145.9
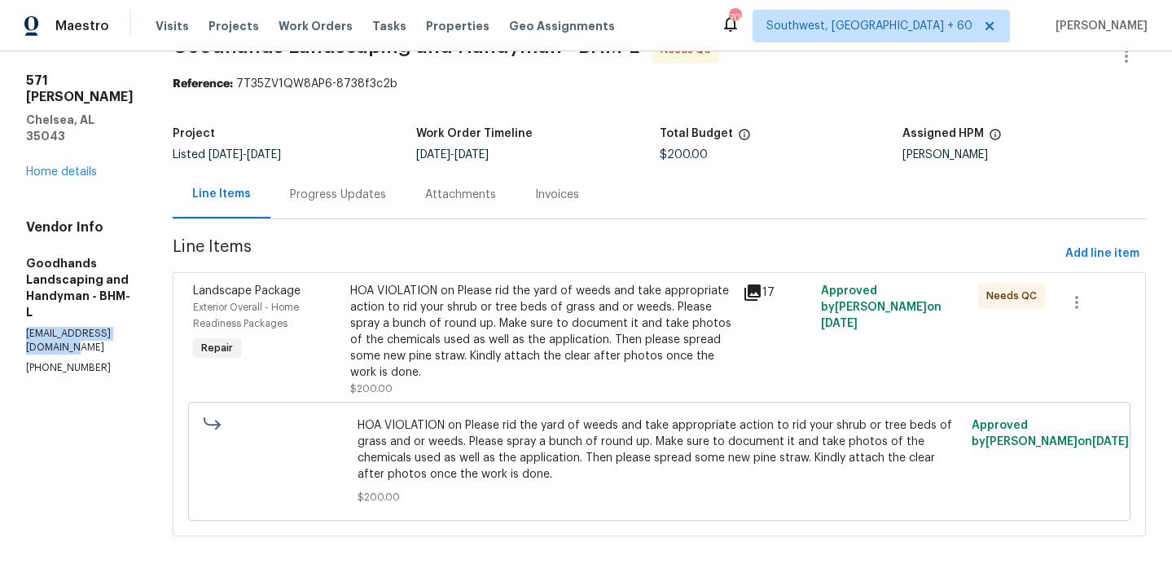
click at [170, 287] on div "All work orders [STREET_ADDRESS][PERSON_NAME] Home details Vendor Info Goodhand…" at bounding box center [586, 296] width 1172 height 571
copy p "[EMAIL_ADDRESS][DOMAIN_NAME]"
click at [468, 344] on div "HOA VIOLATION on Please rid the yard of weeds and take appropriate action to ri…" at bounding box center [541, 332] width 383 height 98
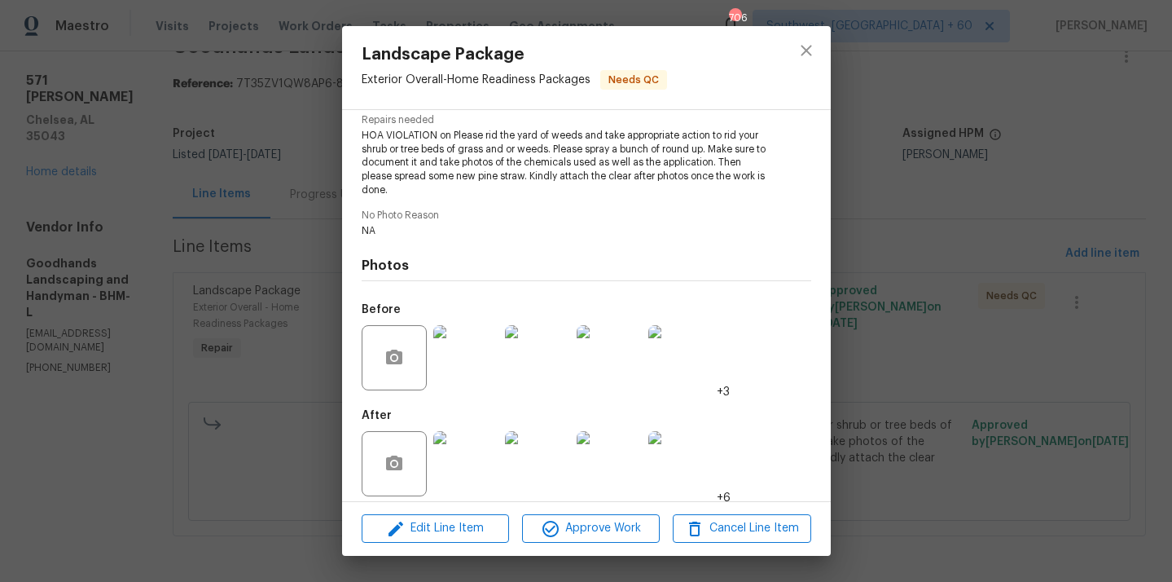
click at [456, 473] on img at bounding box center [465, 463] width 65 height 65
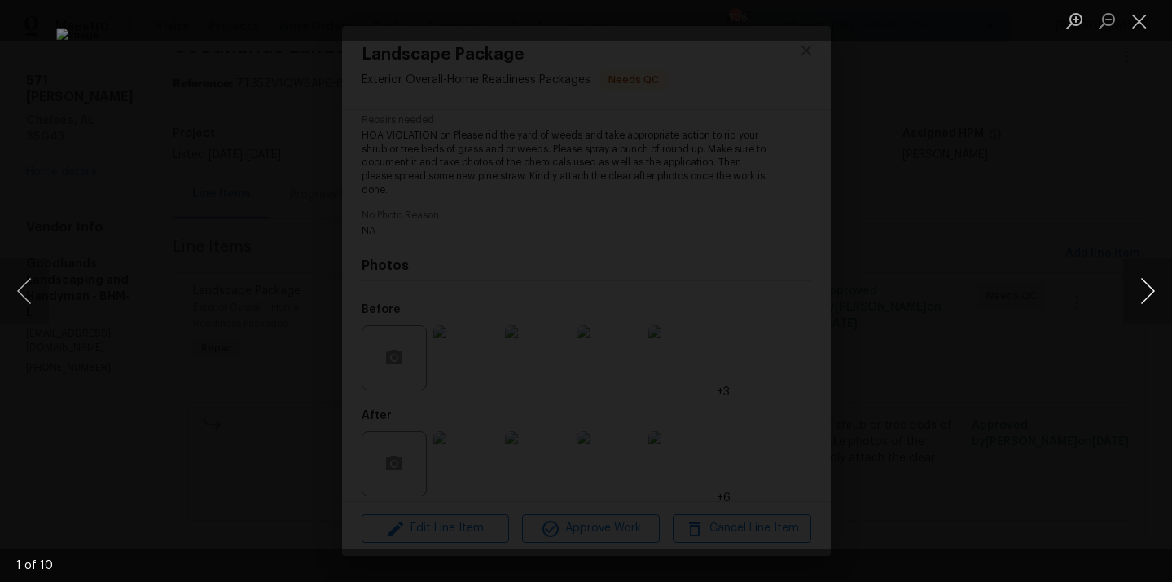
click at [1139, 313] on button "Next image" at bounding box center [1147, 290] width 49 height 65
click at [1125, 15] on button "Close lightbox" at bounding box center [1139, 21] width 33 height 29
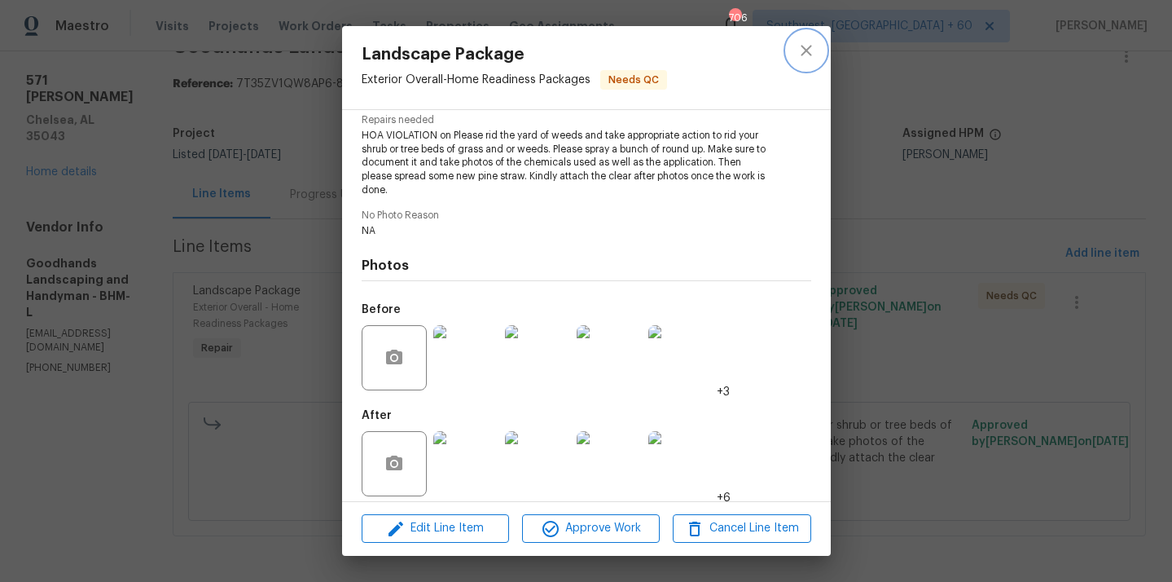
click at [805, 54] on icon "close" at bounding box center [807, 51] width 20 height 20
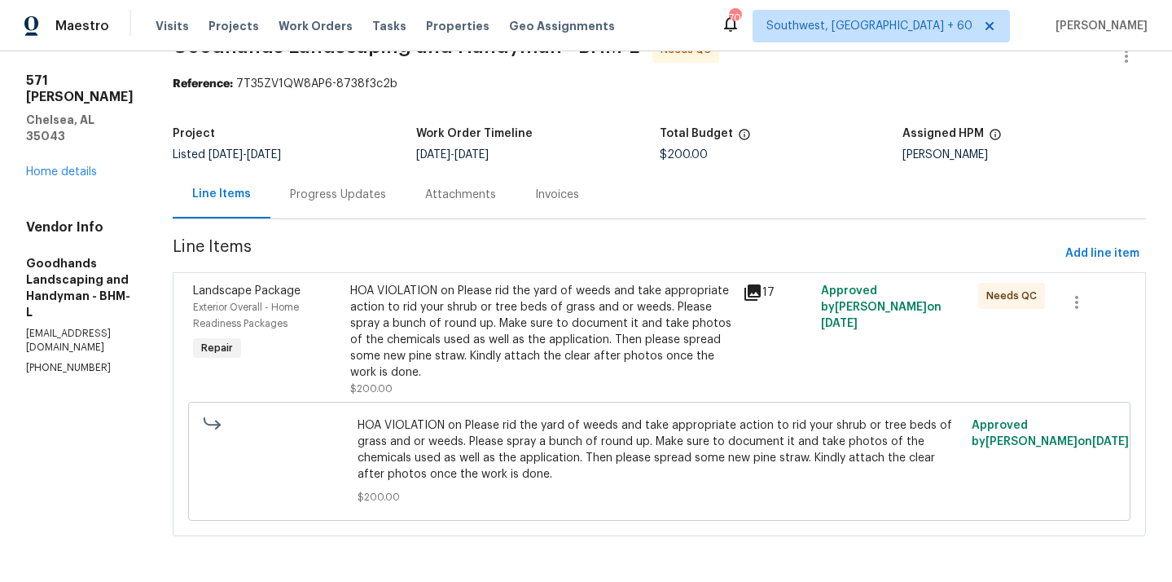
click at [478, 311] on div "HOA VIOLATION on Please rid the yard of weeds and take appropriate action to ri…" at bounding box center [541, 332] width 383 height 98
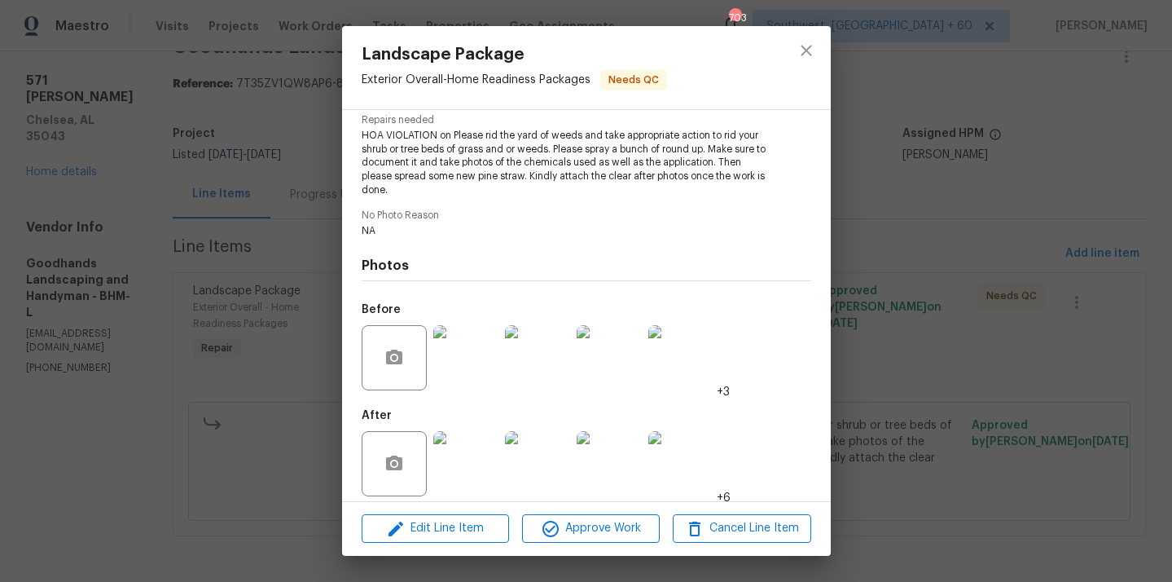
click at [468, 438] on img at bounding box center [465, 463] width 65 height 65
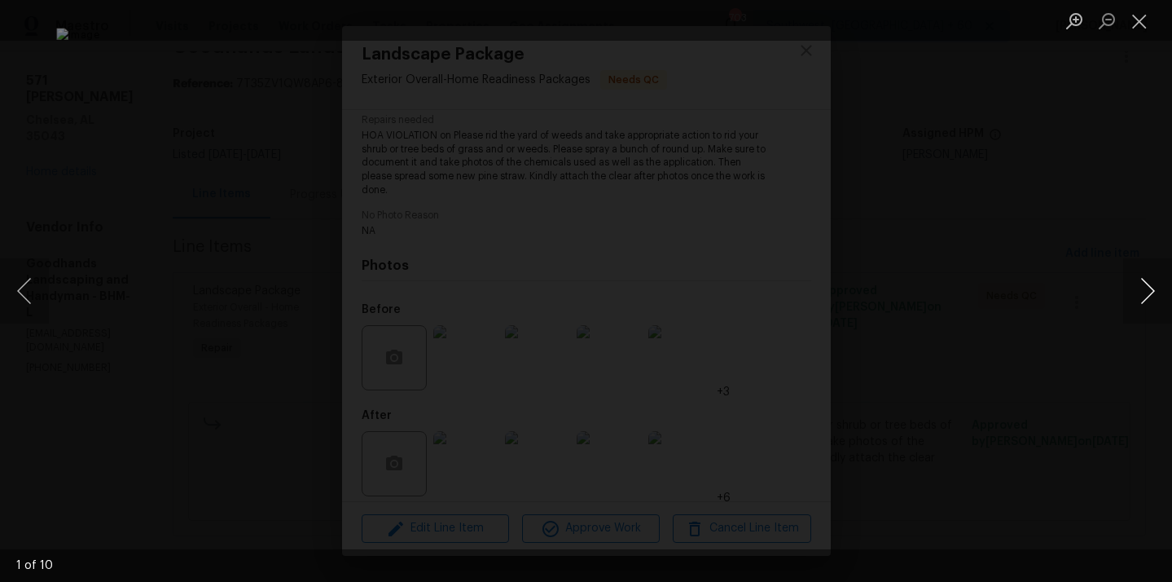
click at [1141, 278] on button "Next image" at bounding box center [1147, 290] width 49 height 65
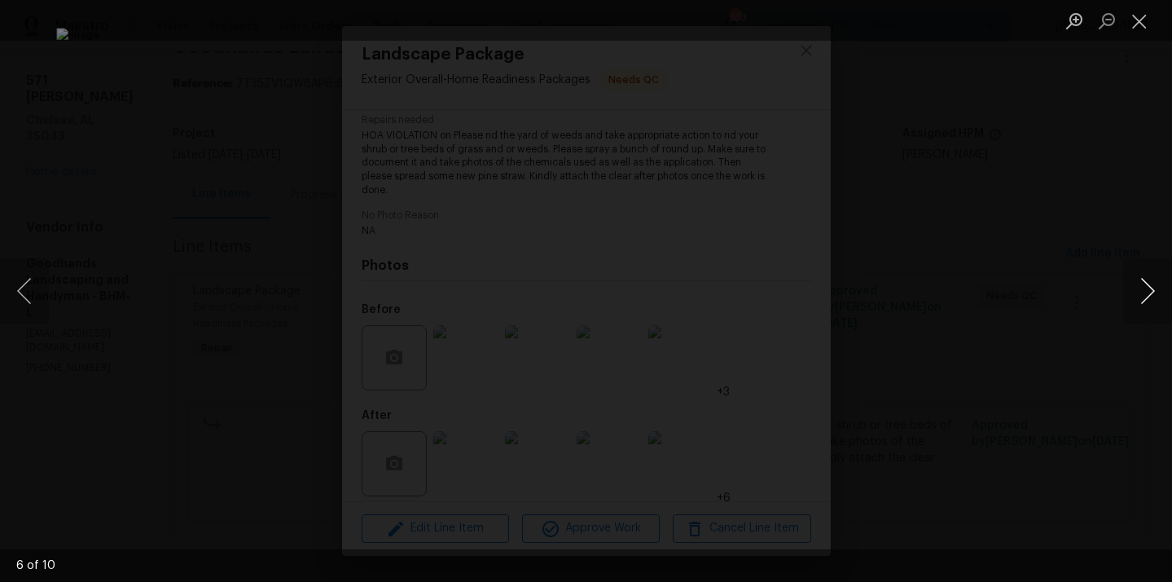
click at [1140, 278] on button "Next image" at bounding box center [1147, 290] width 49 height 65
click at [1147, 285] on button "Next image" at bounding box center [1147, 290] width 49 height 65
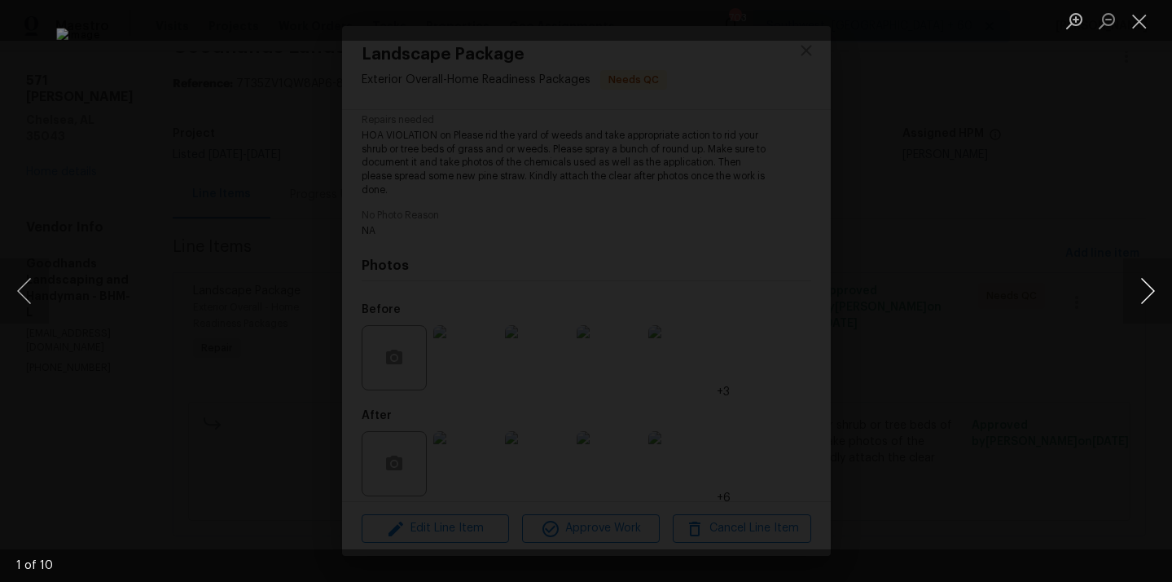
click at [1140, 287] on button "Next image" at bounding box center [1147, 290] width 49 height 65
click at [1139, 287] on button "Next image" at bounding box center [1147, 290] width 49 height 65
click at [1151, 282] on button "Next image" at bounding box center [1147, 290] width 49 height 65
